Goal: Task Accomplishment & Management: Manage account settings

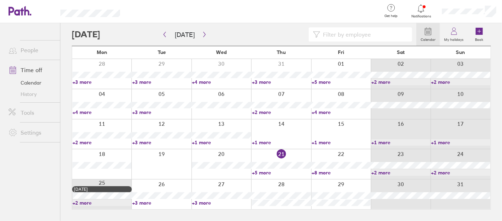
click at [327, 172] on link "+8 more" at bounding box center [341, 172] width 59 height 6
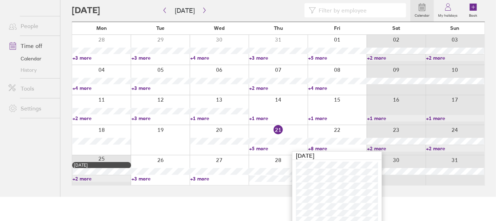
scroll to position [30, 0]
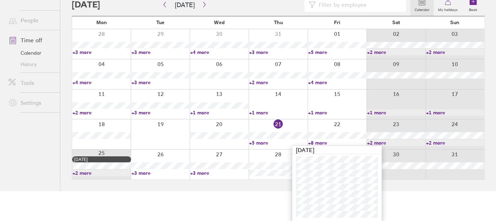
click at [322, 140] on link "+8 more" at bounding box center [337, 143] width 58 height 6
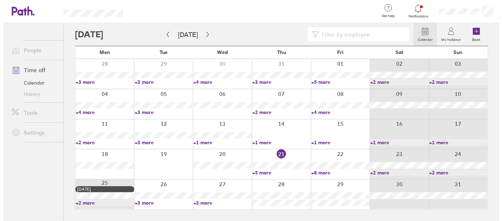
scroll to position [0, 0]
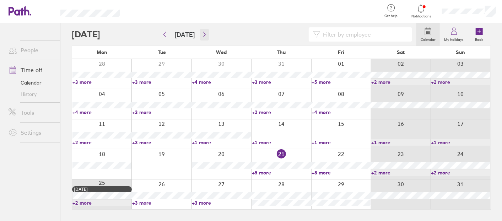
click at [202, 34] on icon "button" at bounding box center [204, 35] width 5 height 6
